Goal: Information Seeking & Learning: Learn about a topic

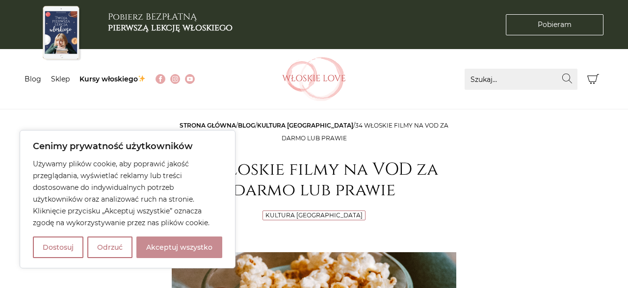
click at [206, 246] on button "Akceptuj wszystko" at bounding box center [179, 247] width 86 height 22
checkbox input "true"
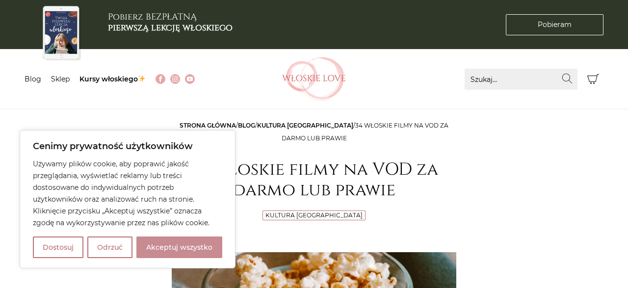
checkbox input "true"
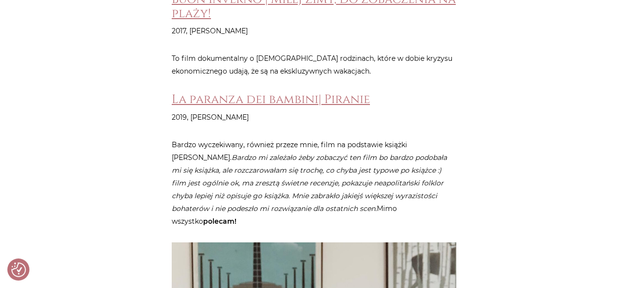
scroll to position [918, 0]
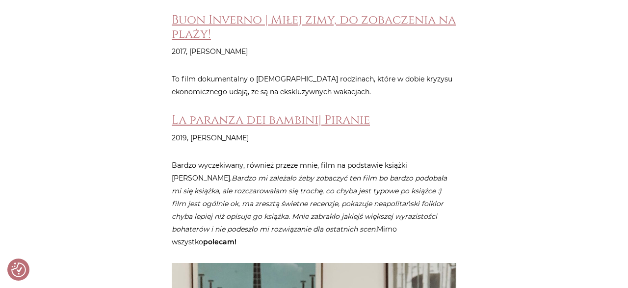
drag, startPoint x: 199, startPoint y: 150, endPoint x: 407, endPoint y: 142, distance: 208.1
click at [407, 159] on p "Bardzo wyczekiwany, również przeze mnie, film na podstawie książki [PERSON_NAME…" at bounding box center [314, 203] width 285 height 89
copy p "[PERSON_NAME]"
click at [227, 112] on link "La paranza dei bambini| Piranie" at bounding box center [271, 120] width 198 height 16
